Goal: Task Accomplishment & Management: Use online tool/utility

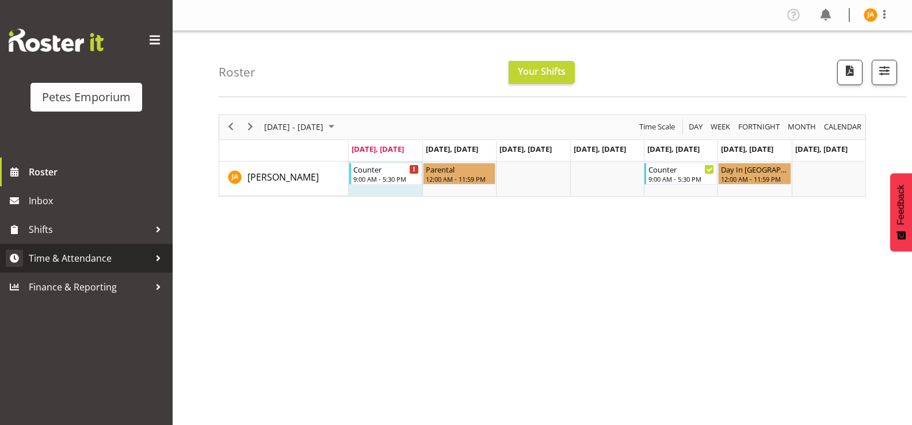
click at [102, 257] on span "Time & Attendance" at bounding box center [89, 258] width 121 height 17
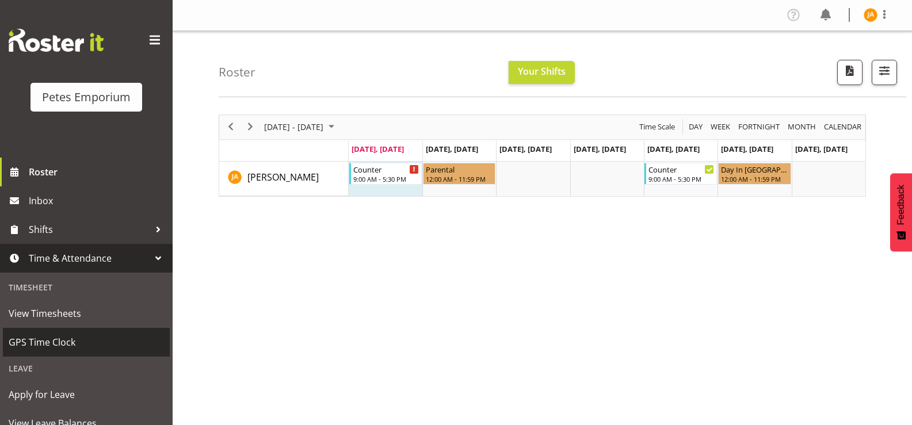
click at [67, 348] on span "GPS Time Clock" at bounding box center [86, 342] width 155 height 17
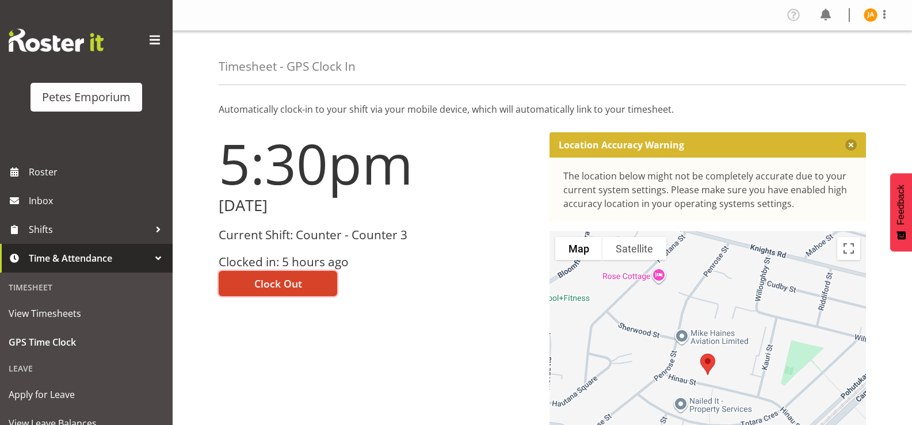
click at [314, 286] on button "Clock Out" at bounding box center [278, 283] width 119 height 25
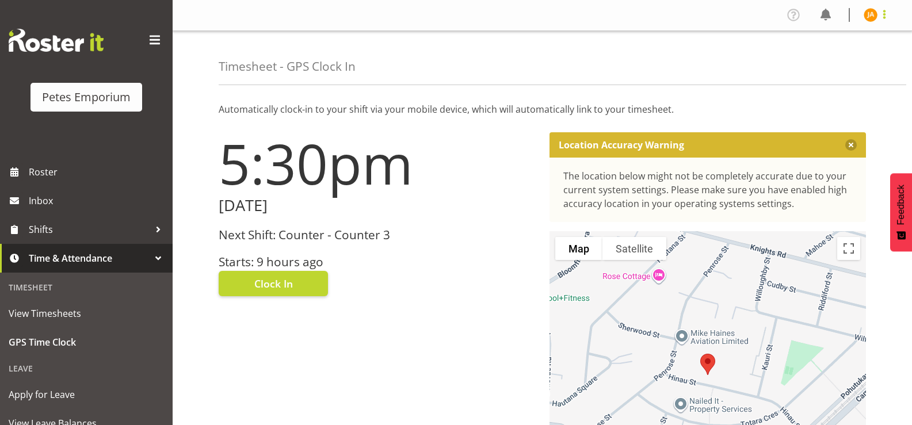
click at [886, 17] on span at bounding box center [885, 14] width 14 height 14
click at [819, 63] on link "Log Out" at bounding box center [836, 60] width 110 height 21
